Goal: Find specific page/section: Find specific page/section

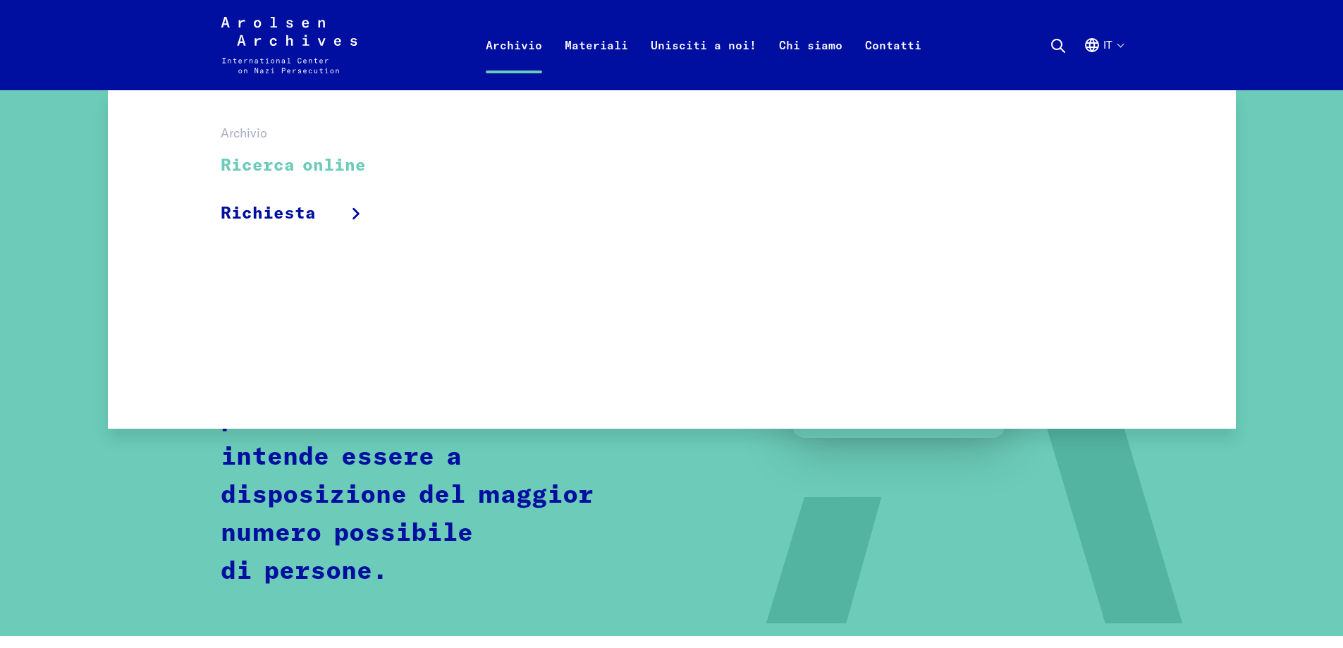
click at [294, 164] on link "Ricerca online" at bounding box center [303, 165] width 164 height 47
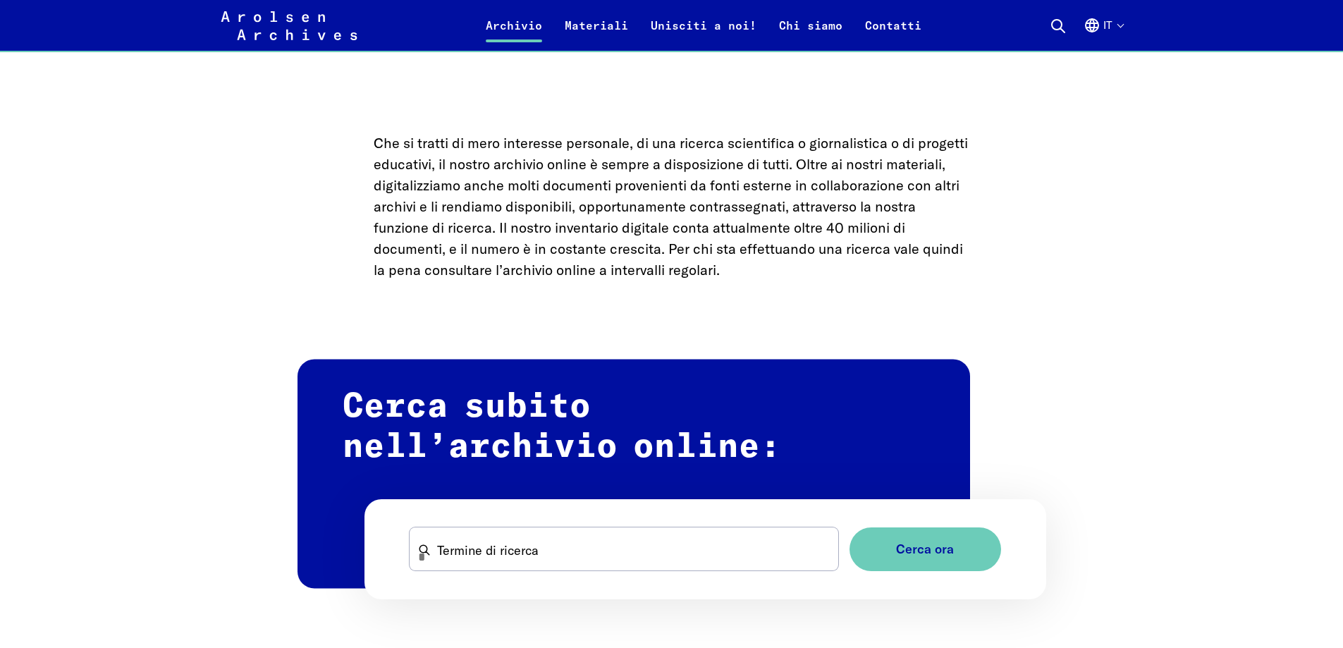
scroll to position [635, 0]
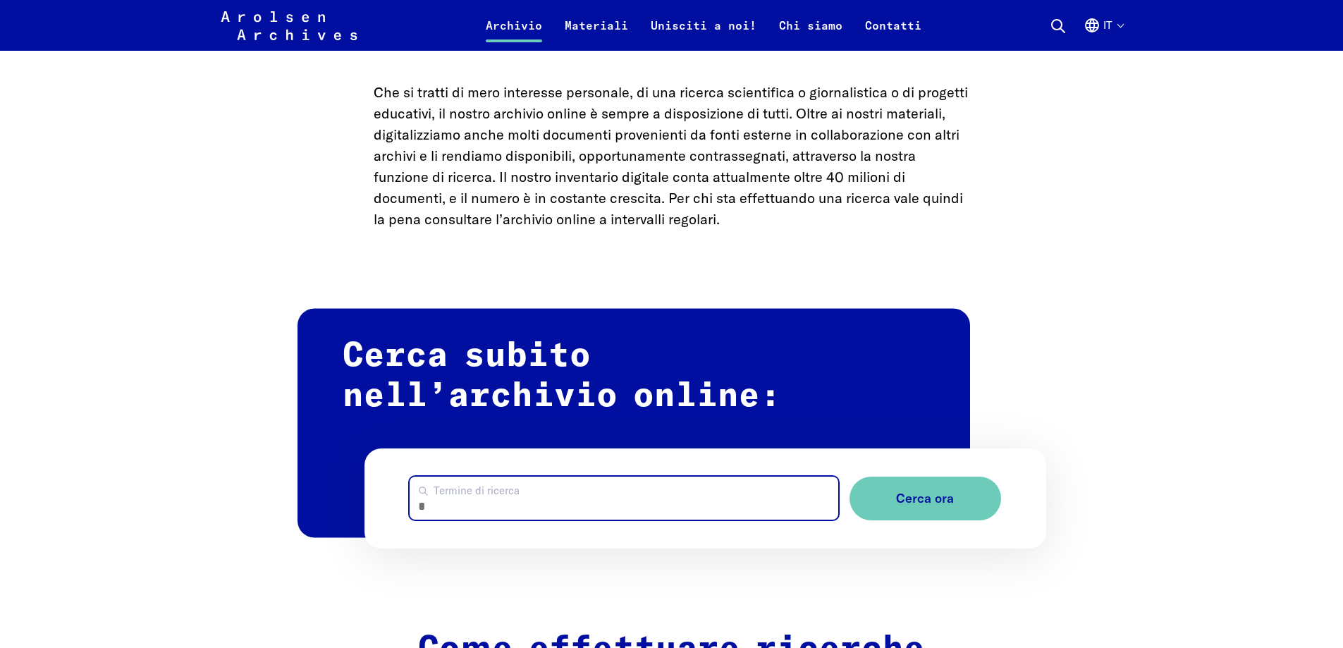
click at [450, 486] on input "Termine di ricerca" at bounding box center [624, 498] width 429 height 43
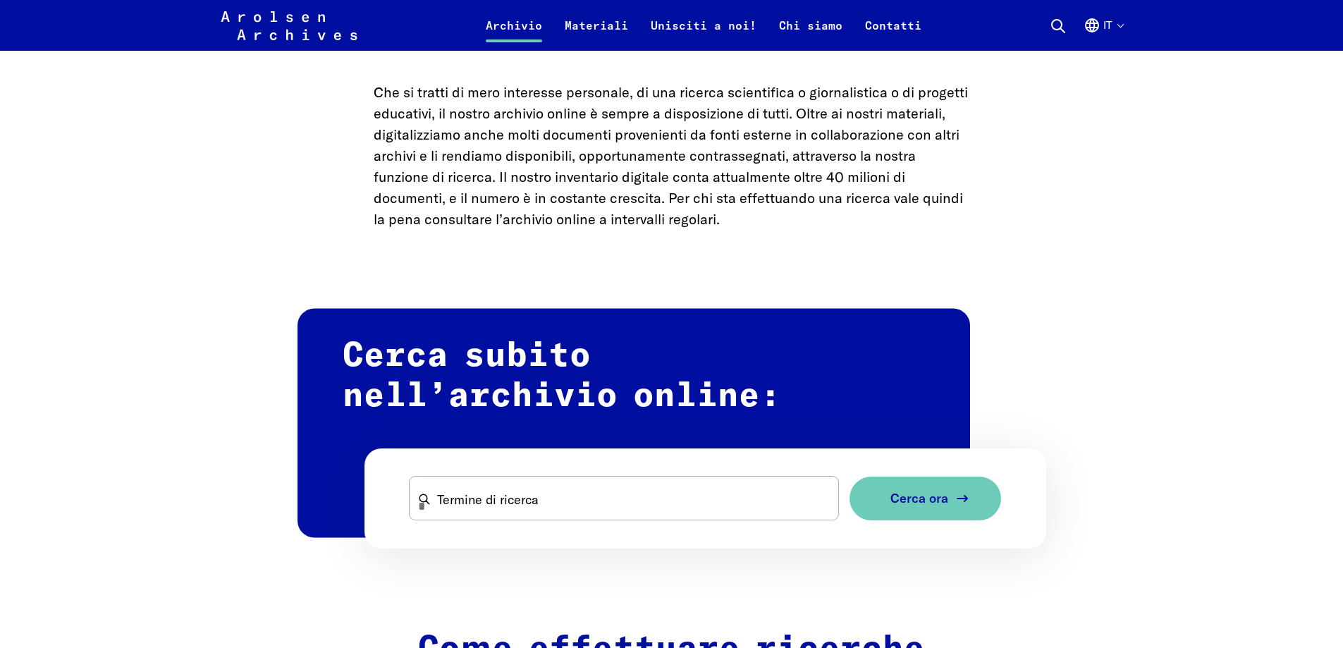
click at [892, 496] on button "Cerca ora" at bounding box center [926, 499] width 152 height 44
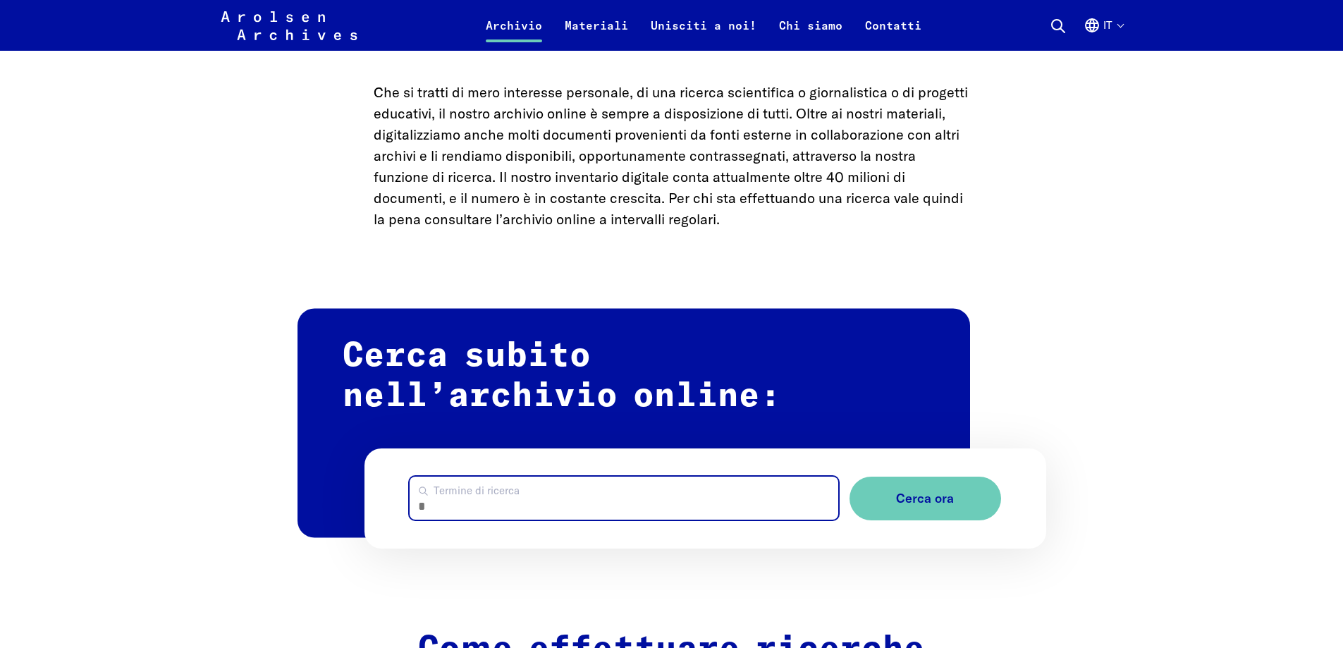
click at [438, 484] on input "Termine di ricerca" at bounding box center [624, 498] width 429 height 43
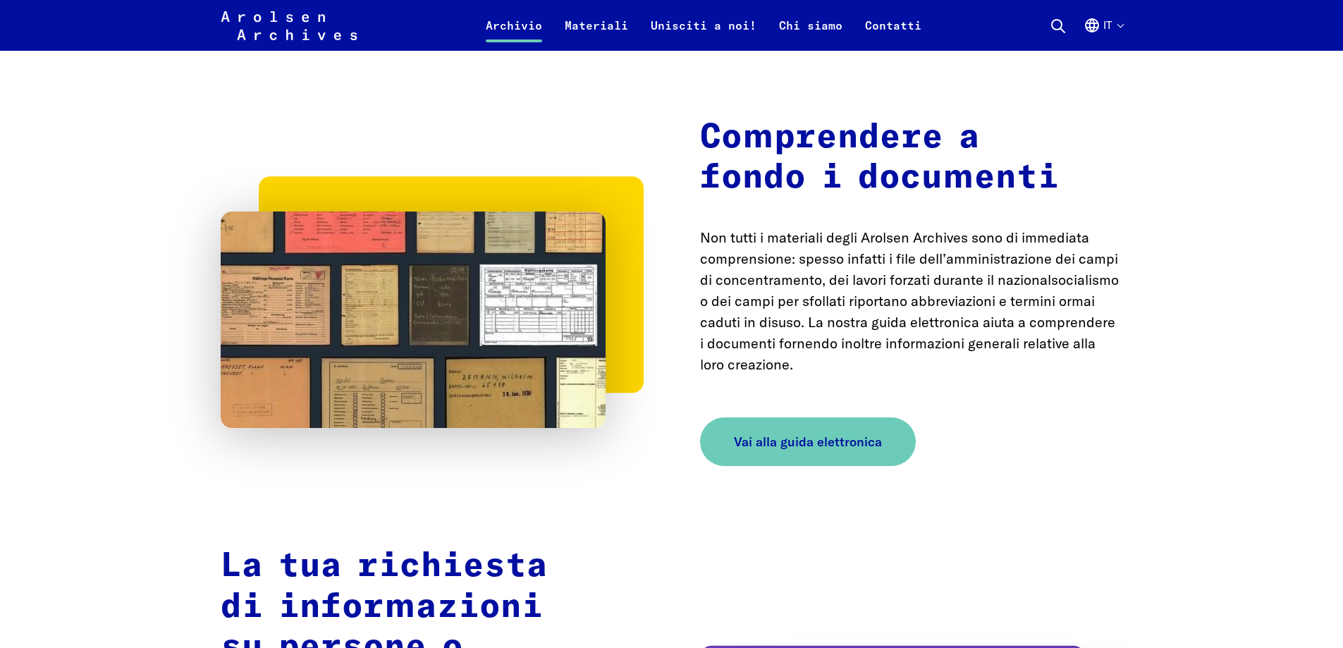
scroll to position [2186, 0]
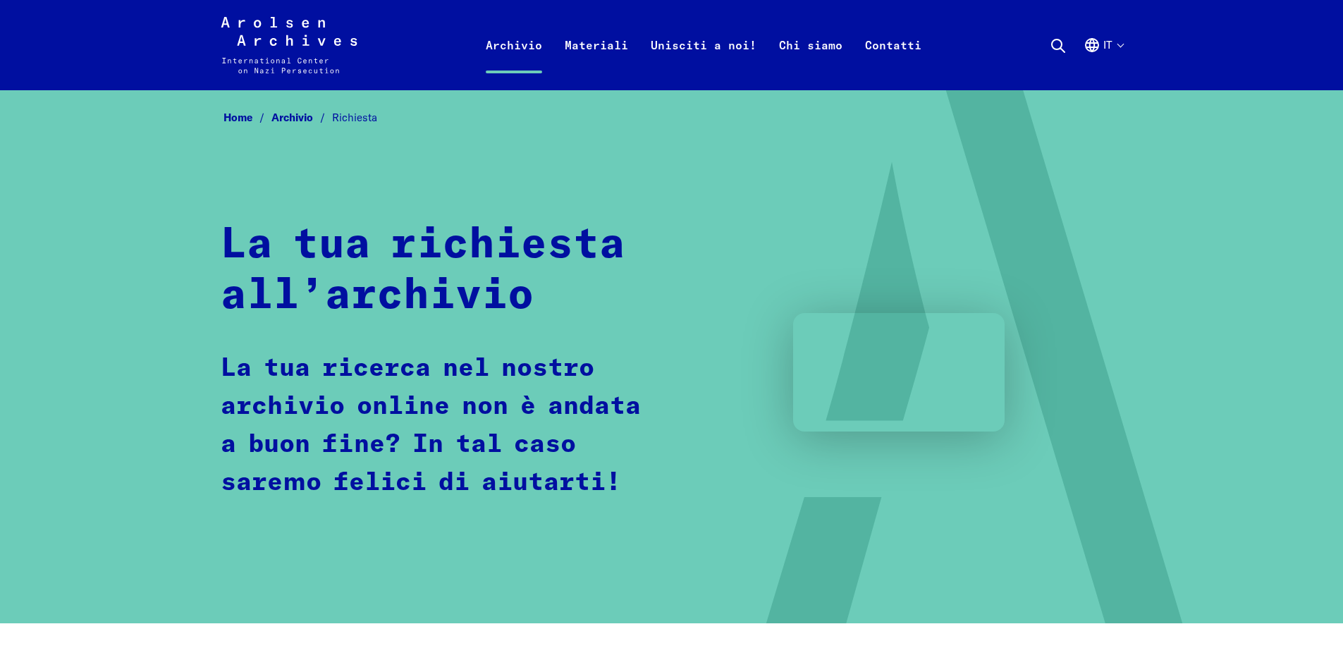
click at [231, 118] on link "Home" at bounding box center [248, 117] width 48 height 13
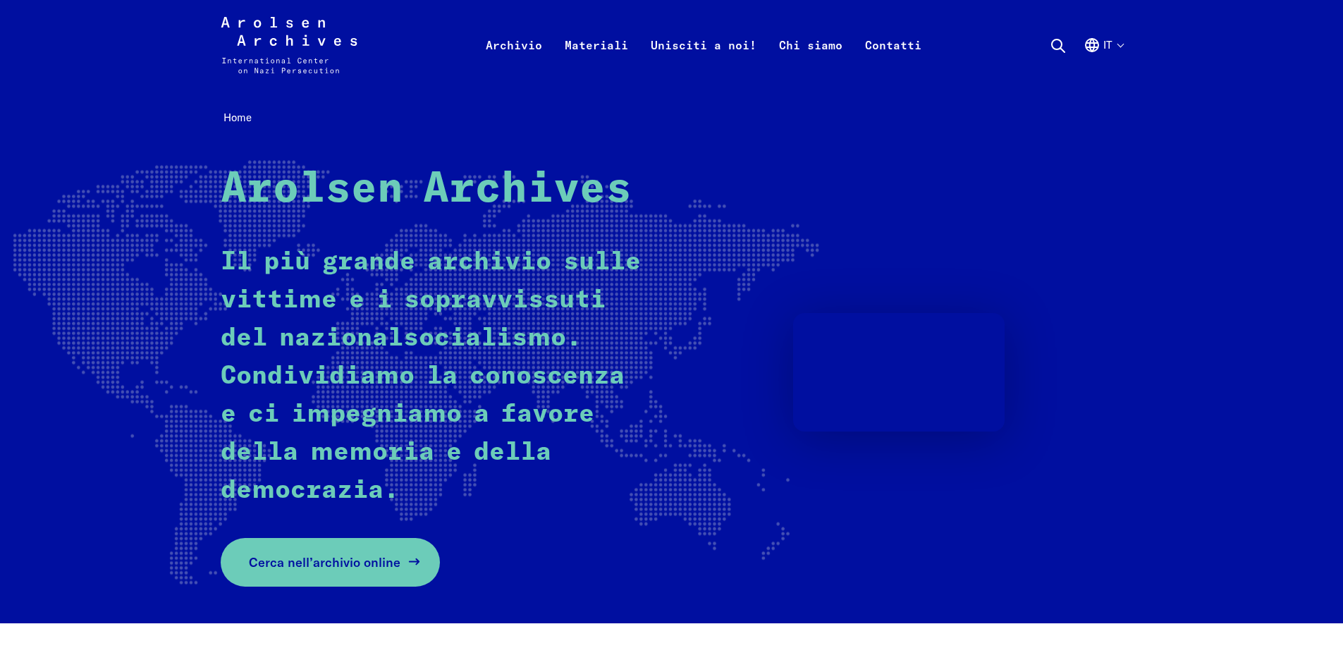
click at [335, 568] on span "Cerca nell’archivio online" at bounding box center [325, 562] width 152 height 19
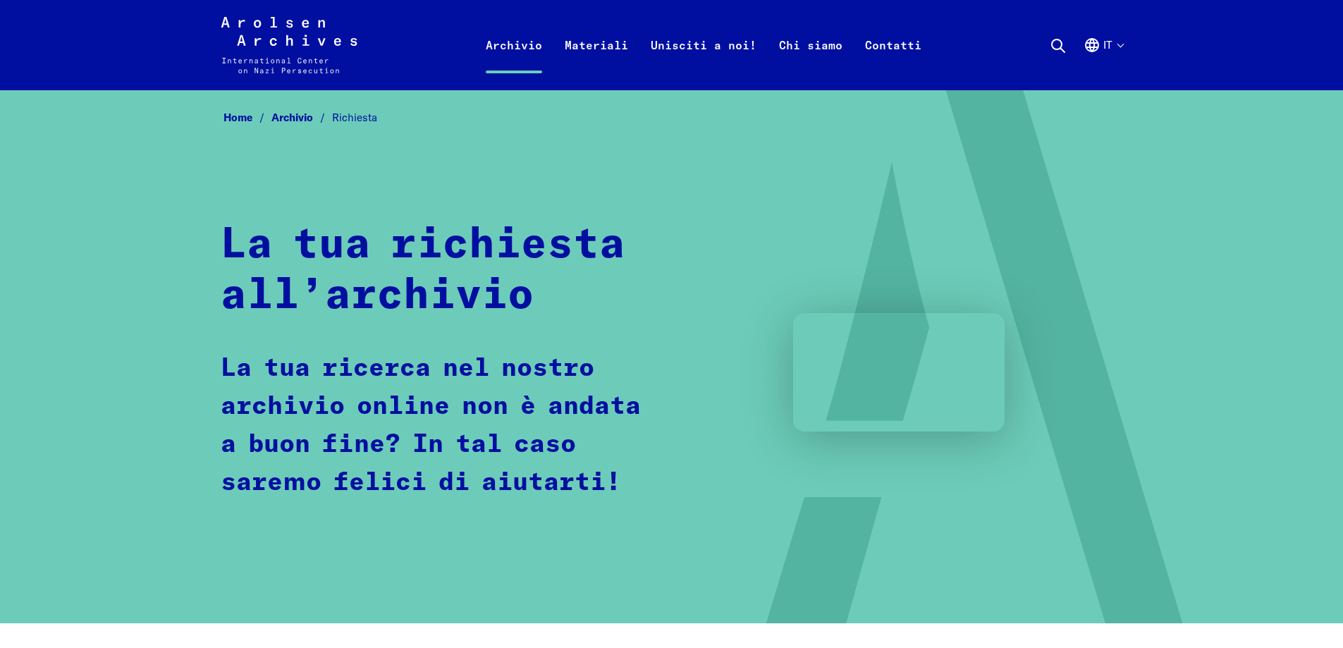
click at [239, 120] on link "Home" at bounding box center [248, 117] width 48 height 13
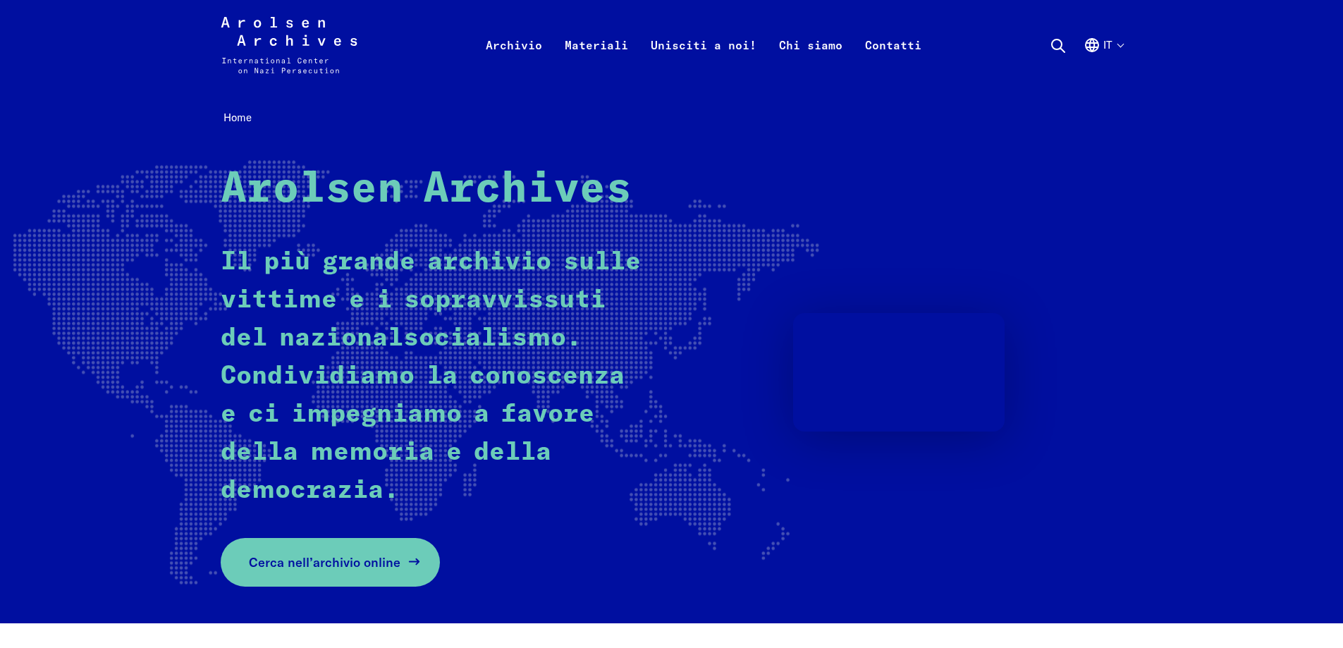
click at [348, 564] on span "Cerca nell’archivio online" at bounding box center [325, 562] width 152 height 19
